Goal: Information Seeking & Learning: Learn about a topic

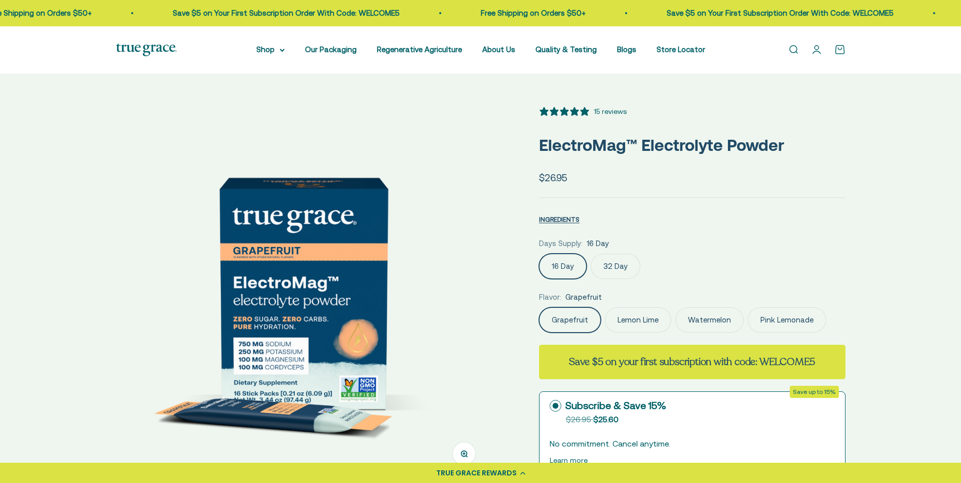
select select "3"
click at [448, 295] on img at bounding box center [303, 293] width 374 height 374
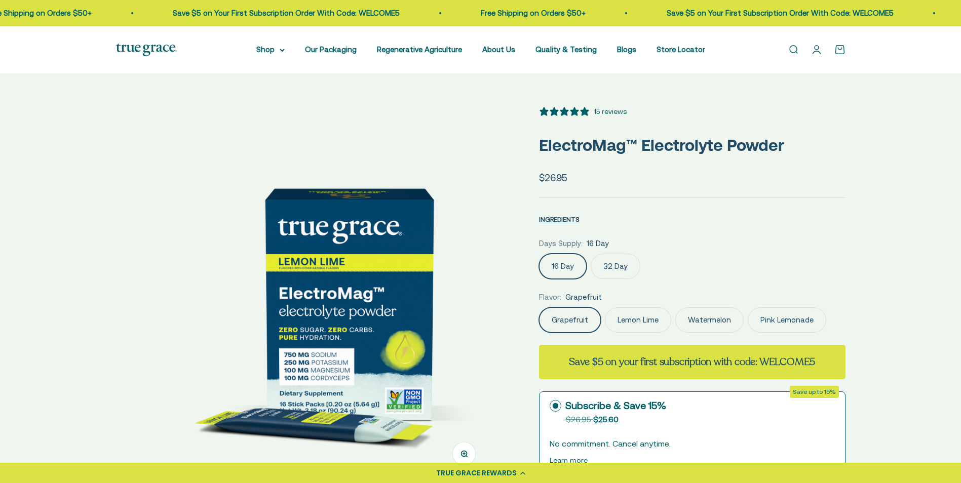
scroll to position [0, 387]
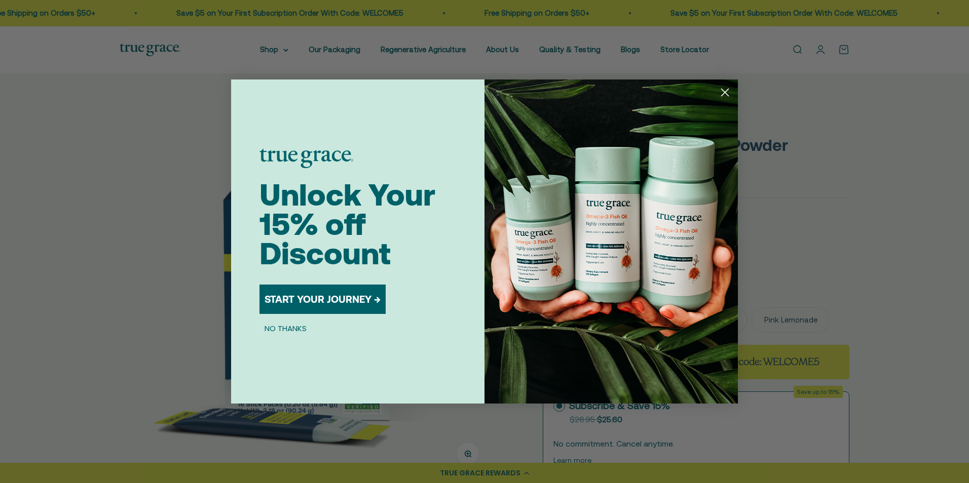
click at [725, 91] on circle "Close dialog" at bounding box center [724, 92] width 17 height 17
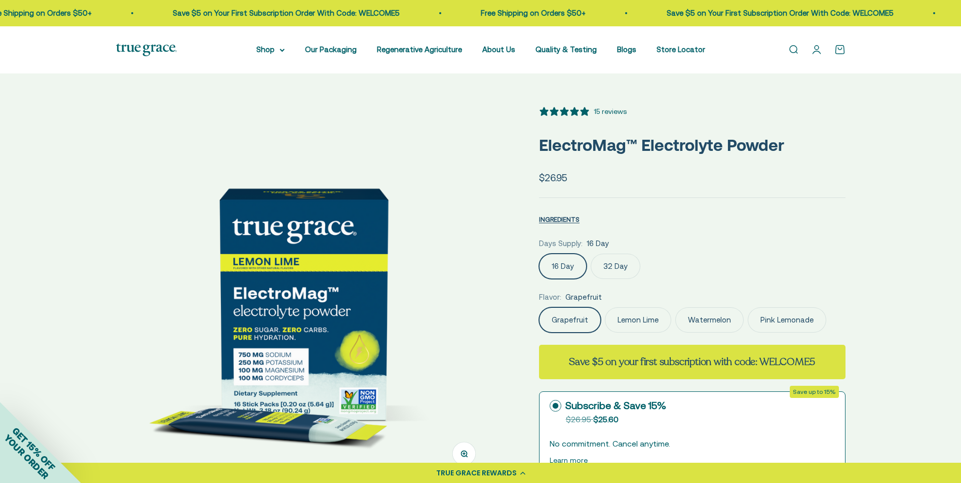
click at [434, 295] on img at bounding box center [303, 293] width 374 height 374
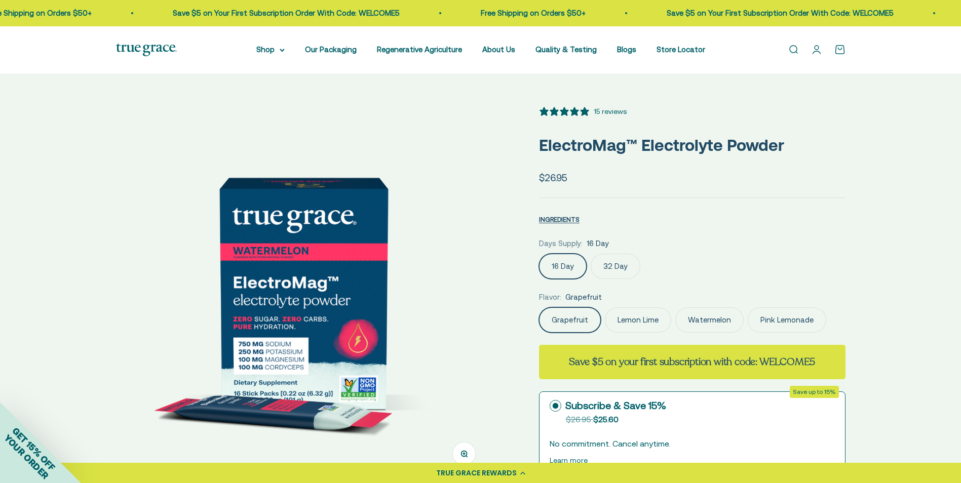
click at [434, 295] on img at bounding box center [303, 293] width 374 height 374
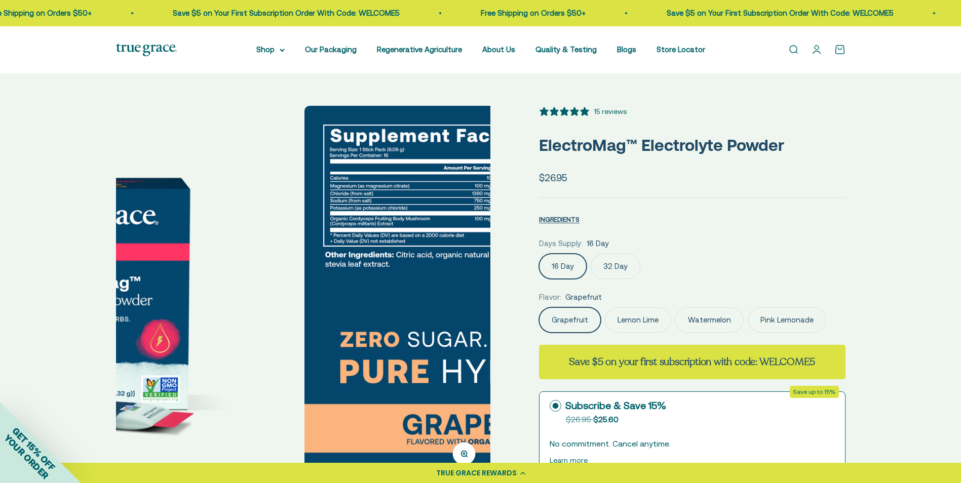
scroll to position [0, 1160]
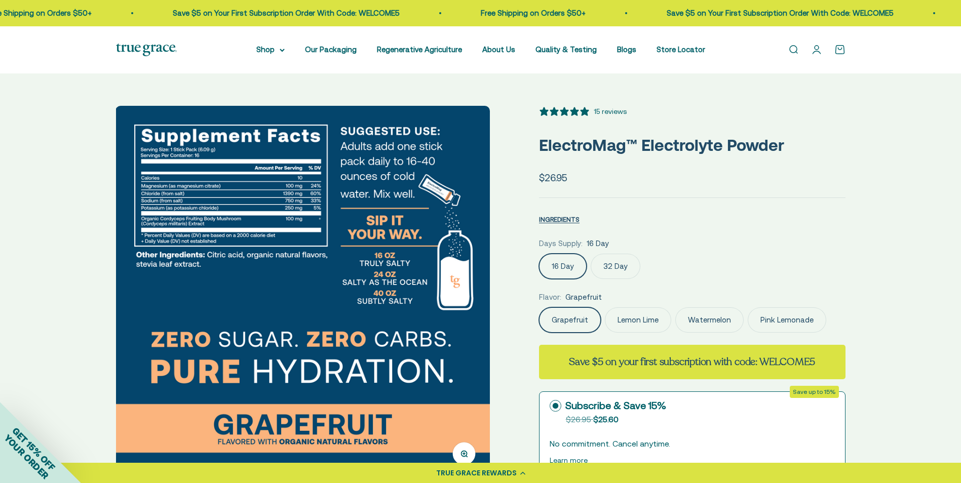
click at [434, 295] on img at bounding box center [303, 293] width 374 height 374
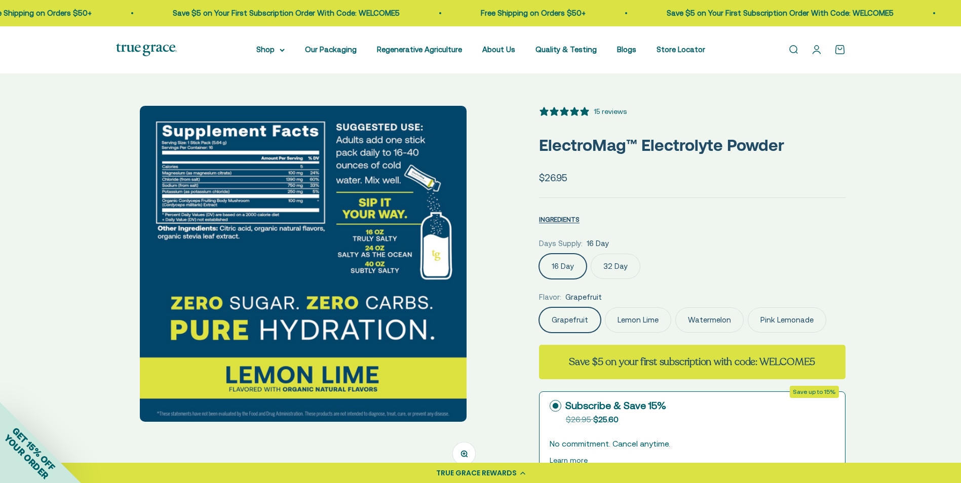
scroll to position [0, 1547]
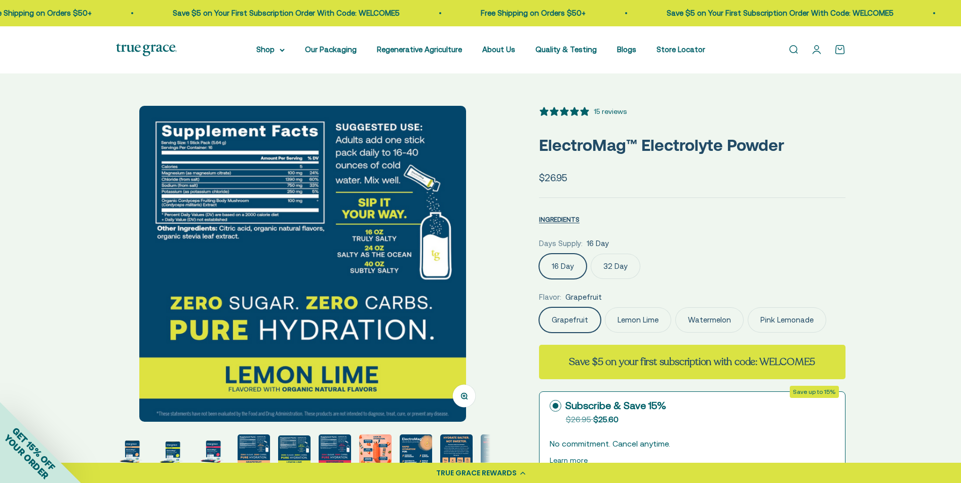
click at [424, 293] on img at bounding box center [302, 264] width 327 height 317
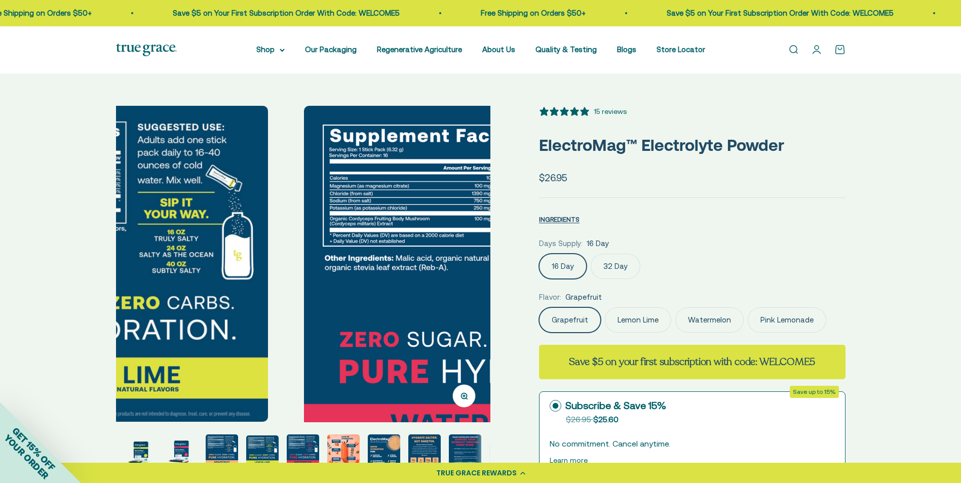
scroll to position [0, 1933]
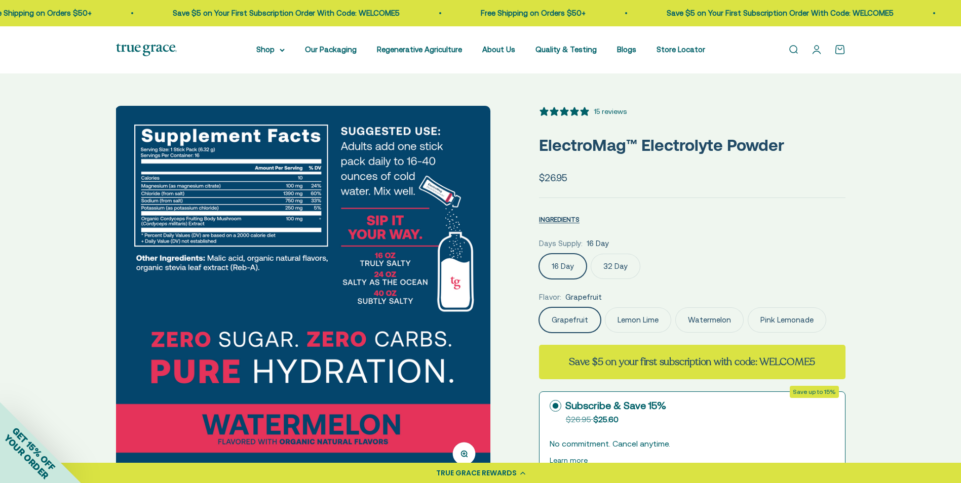
click at [504, 304] on div "Zoom Go to item 1 Go to item 2 Go to item 3 Go to item 4 Go to item 5 Go to ite…" at bounding box center [481, 486] width 730 height 761
drag, startPoint x: 500, startPoint y: 305, endPoint x: 482, endPoint y: 305, distance: 17.7
click at [496, 305] on div "Zoom Go to item 1 Go to item 2 Go to item 3 Go to item 4 Go to item 5 Go to ite…" at bounding box center [481, 486] width 730 height 761
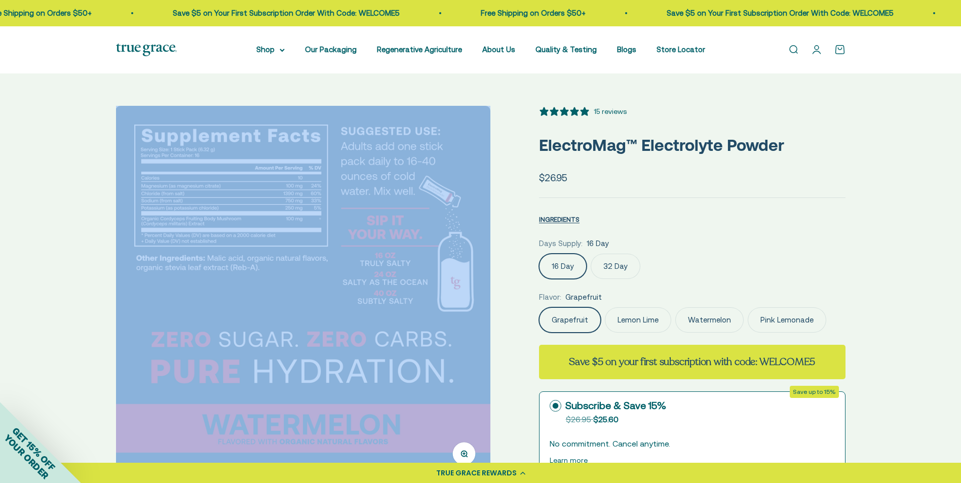
click at [474, 305] on img at bounding box center [303, 293] width 374 height 374
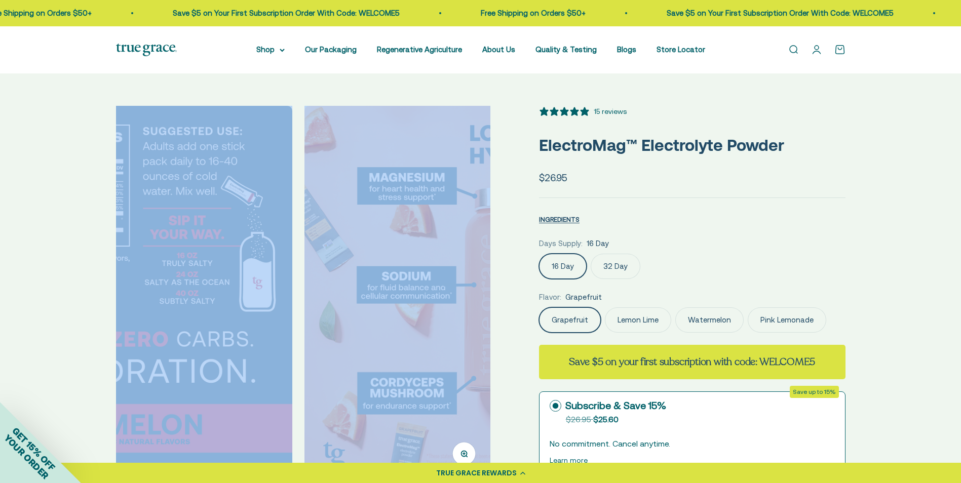
scroll to position [0, 2320]
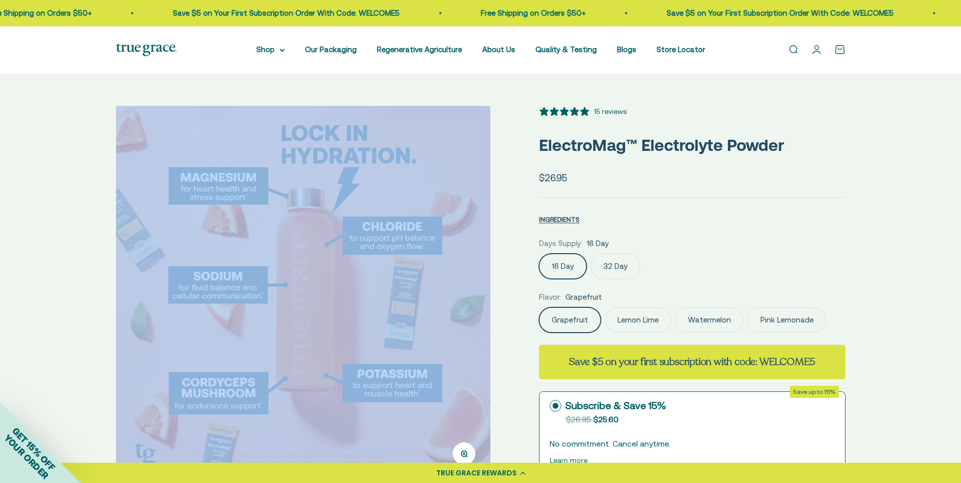
click at [474, 305] on img at bounding box center [303, 293] width 374 height 374
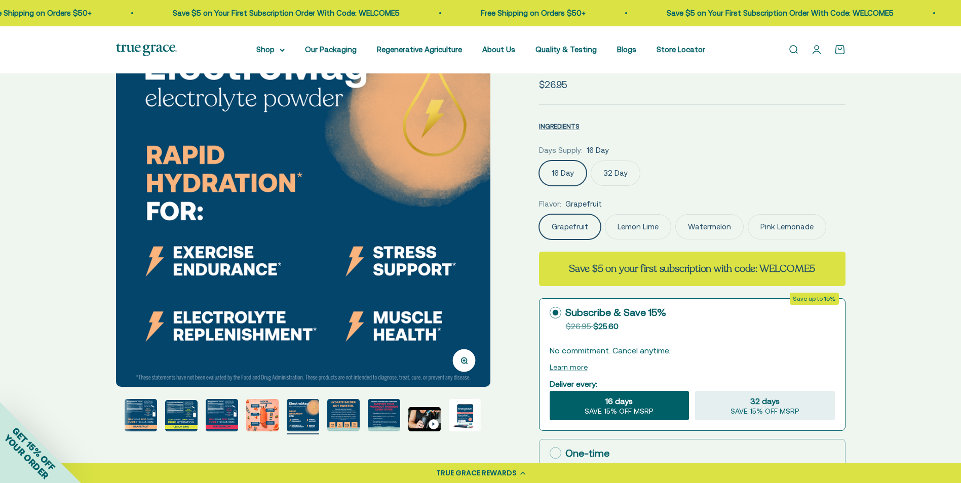
scroll to position [101, 0]
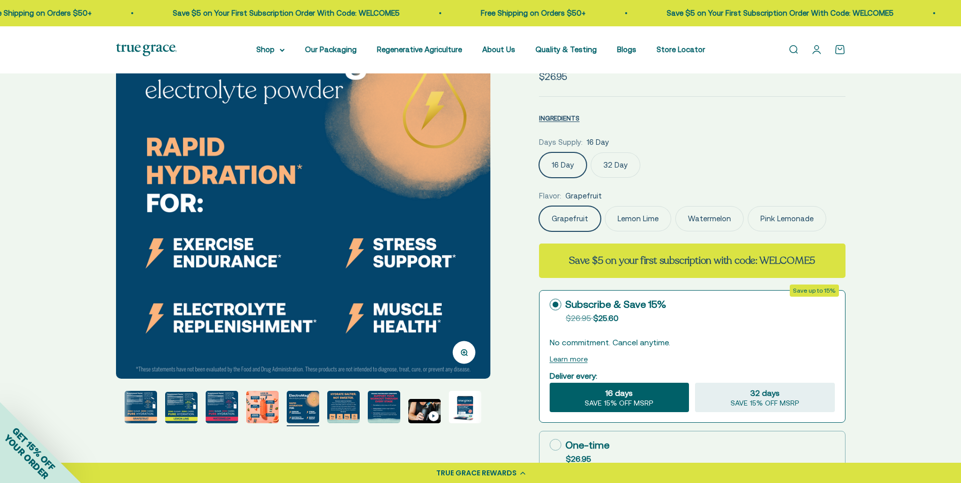
click at [57, 217] on div "Zoom Go to item 1 Go to item 2 Go to item 3 Go to item 4 Go to item 5 Go to ite…" at bounding box center [480, 384] width 961 height 825
click at [130, 218] on img at bounding box center [303, 192] width 374 height 374
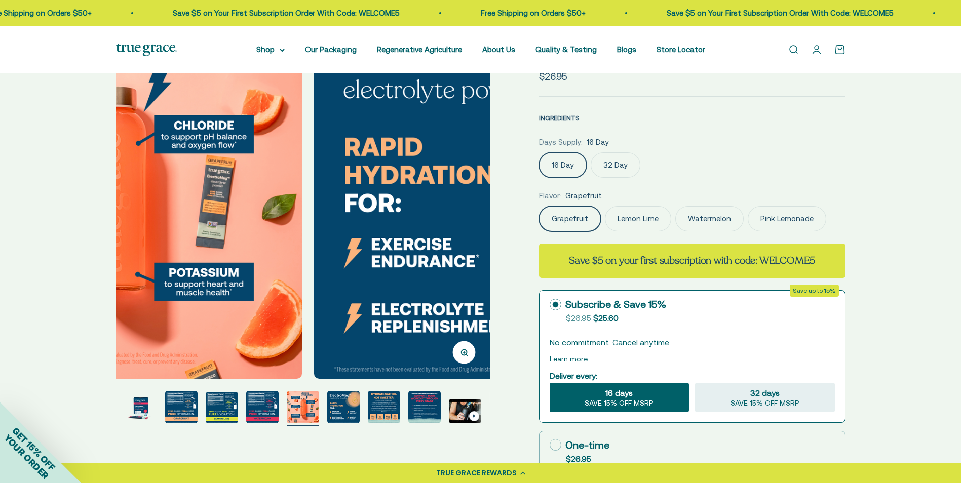
scroll to position [0, 2320]
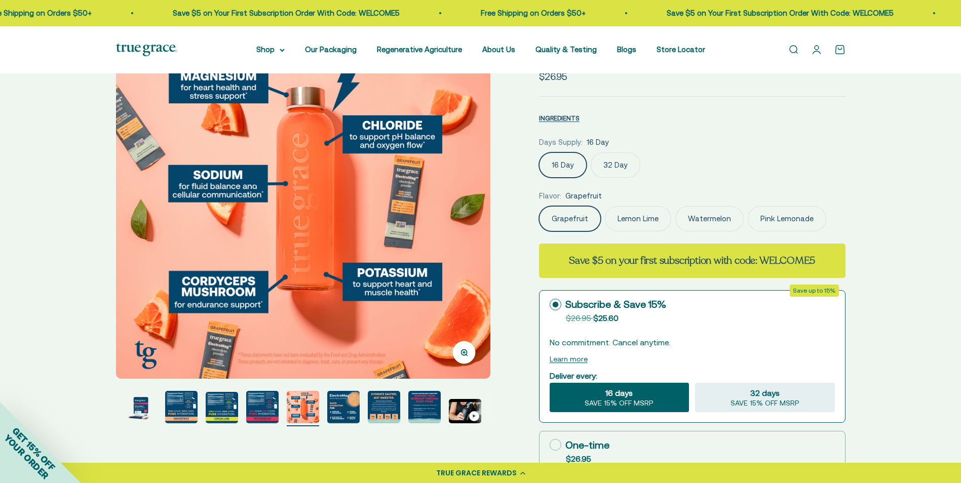
click at [481, 229] on img at bounding box center [303, 192] width 374 height 374
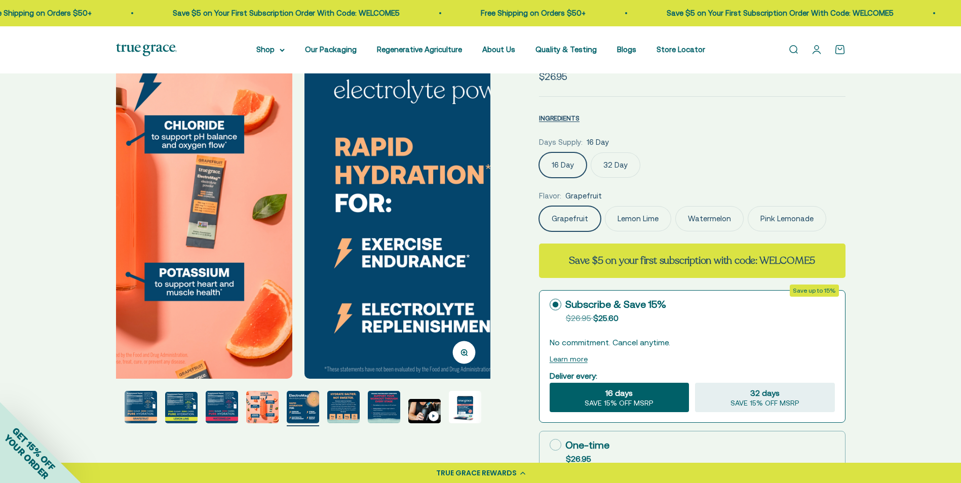
scroll to position [0, 2707]
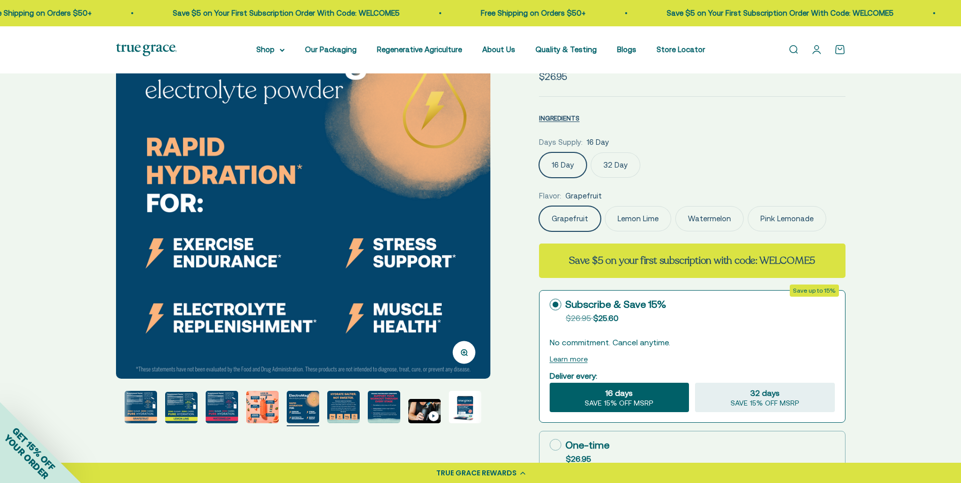
click at [481, 229] on img at bounding box center [303, 192] width 374 height 374
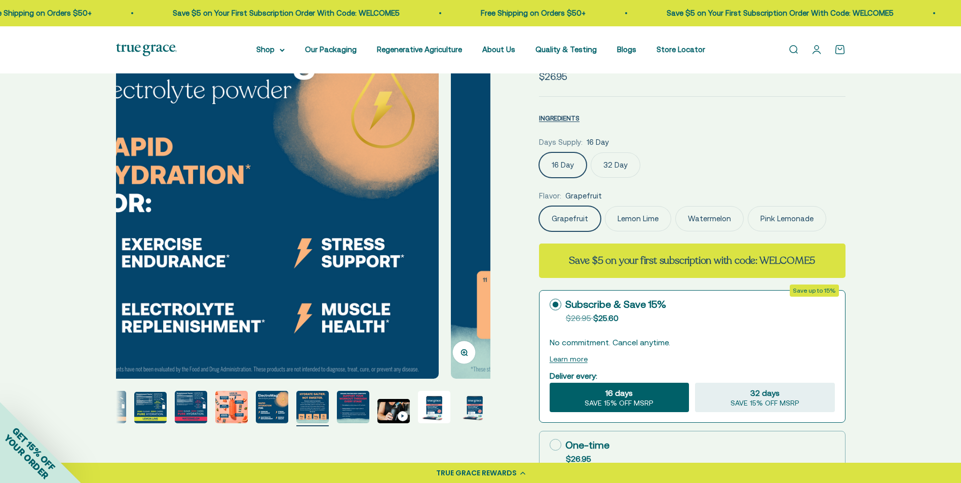
scroll to position [0, 0]
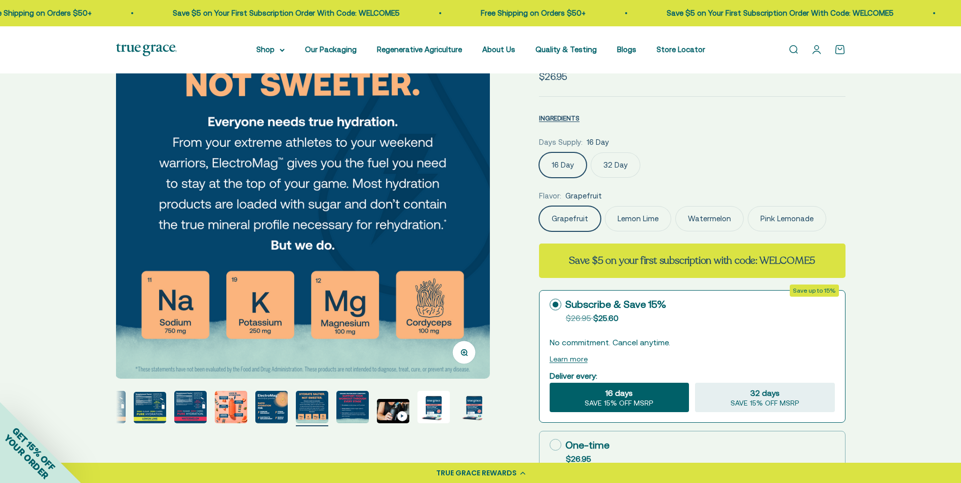
click at [481, 229] on img at bounding box center [303, 192] width 374 height 374
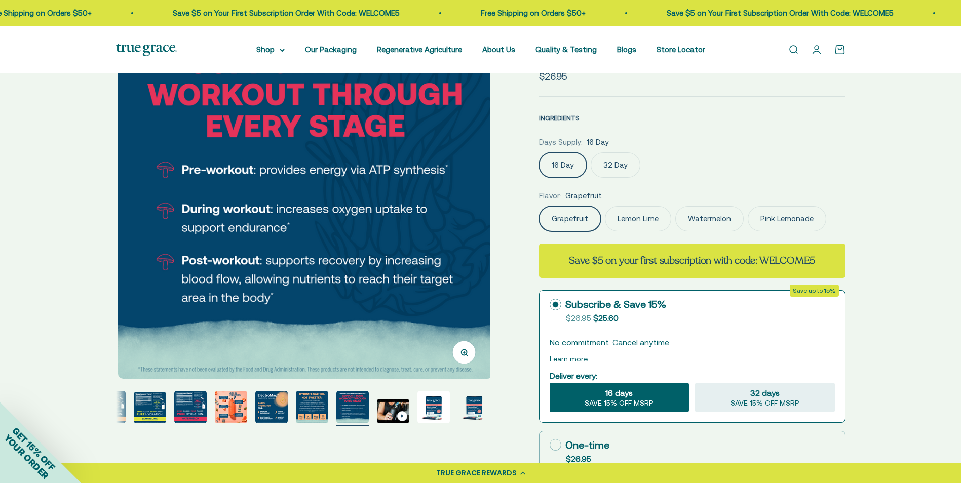
scroll to position [0, 3480]
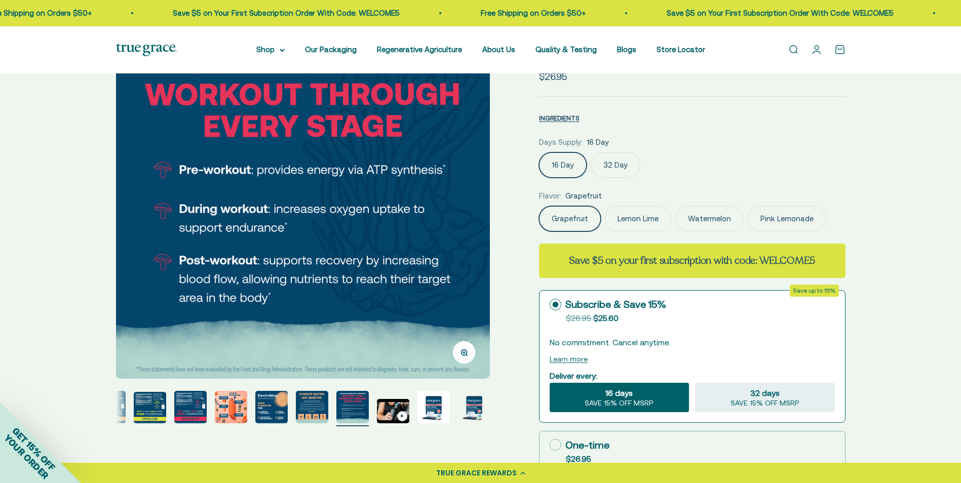
click at [481, 229] on img at bounding box center [303, 192] width 374 height 374
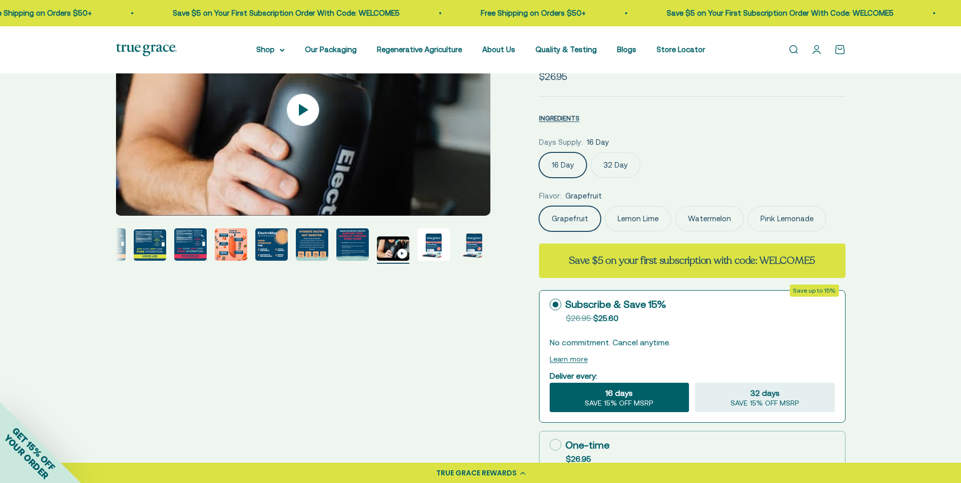
click at [481, 229] on img "Go to item 13" at bounding box center [474, 245] width 32 height 32
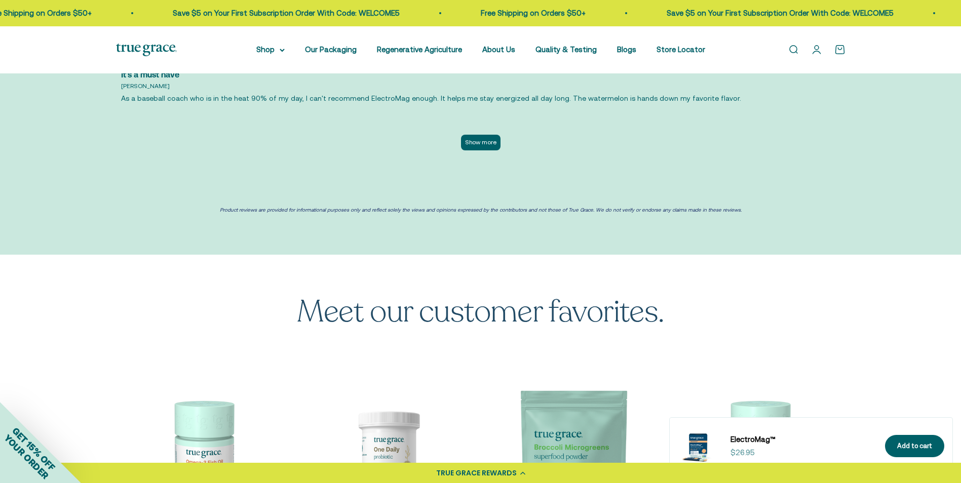
scroll to position [2939, 0]
